Goal: Find specific page/section: Find specific page/section

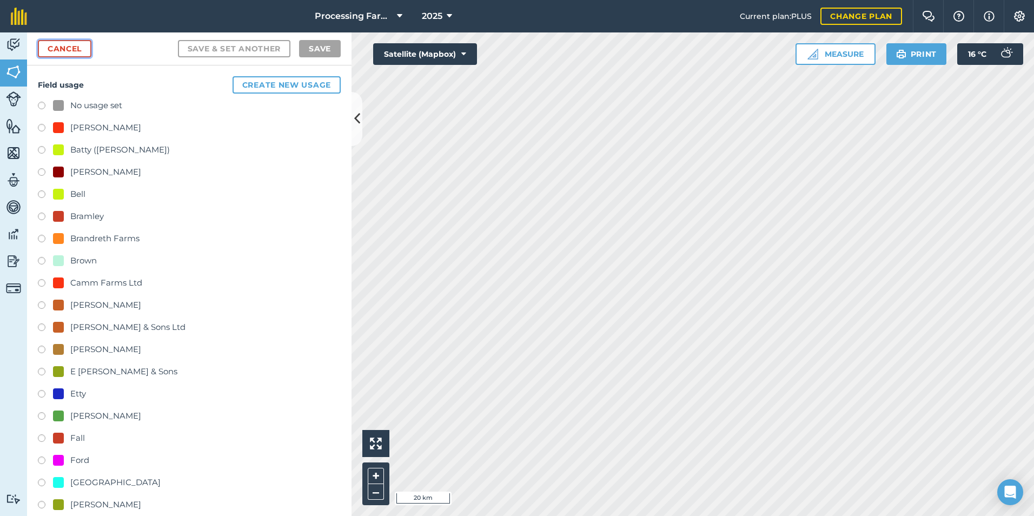
click at [75, 48] on link "Cancel" at bounding box center [65, 48] width 54 height 17
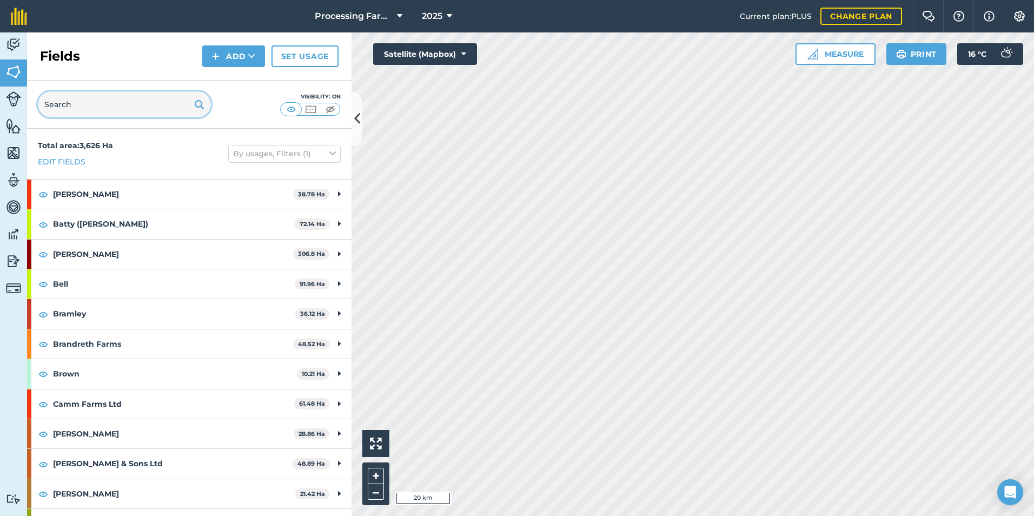
click at [134, 109] on input "text" at bounding box center [124, 104] width 173 height 26
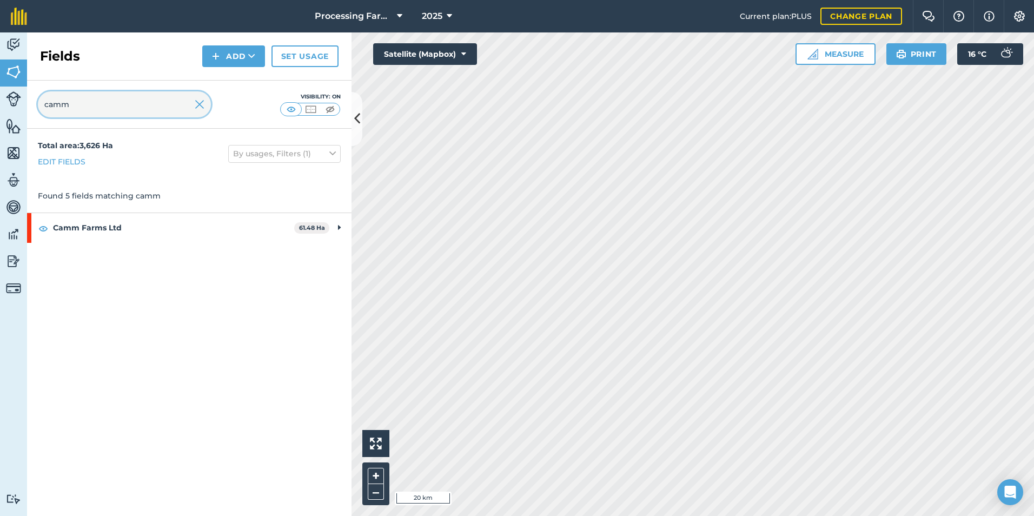
type input "camm"
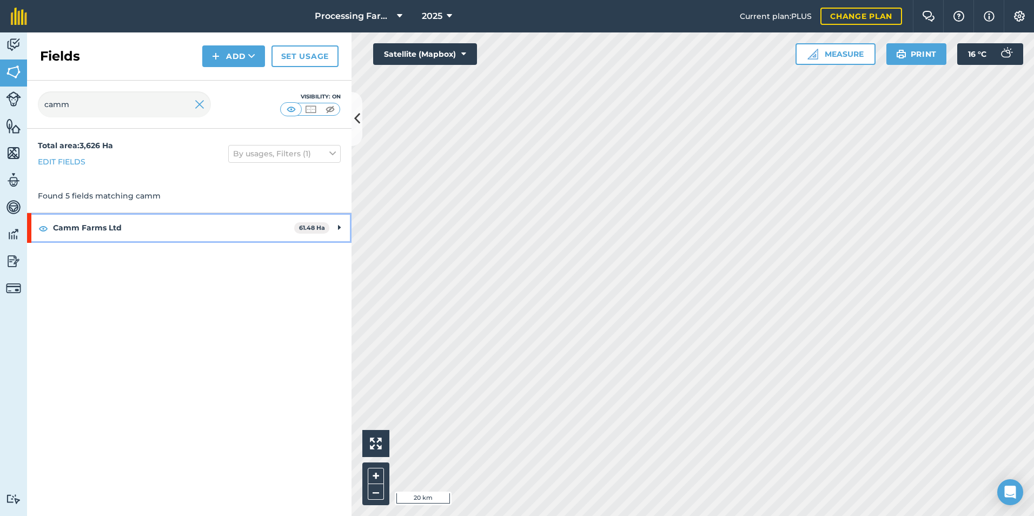
click at [245, 217] on strong "Camm Farms Ltd" at bounding box center [173, 227] width 241 height 29
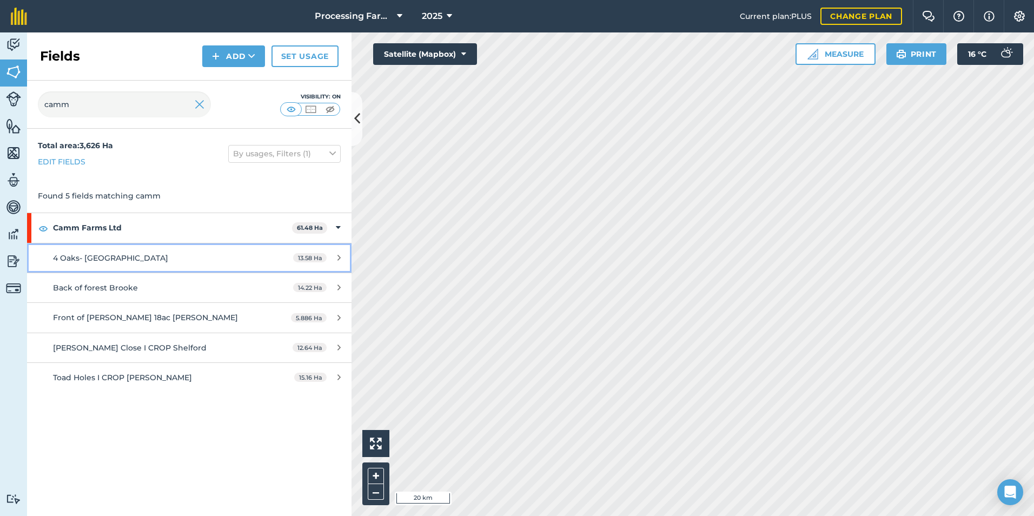
click at [234, 250] on link "4 Oaks- [GEOGRAPHIC_DATA] 13.58 Ha" at bounding box center [189, 257] width 324 height 29
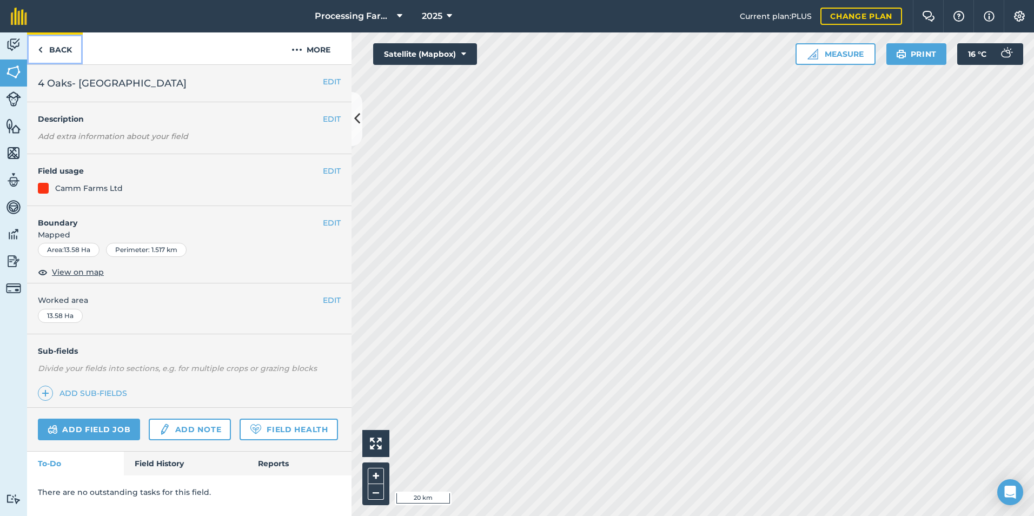
click at [72, 55] on link "Back" at bounding box center [55, 48] width 56 height 32
